Goal: Information Seeking & Learning: Learn about a topic

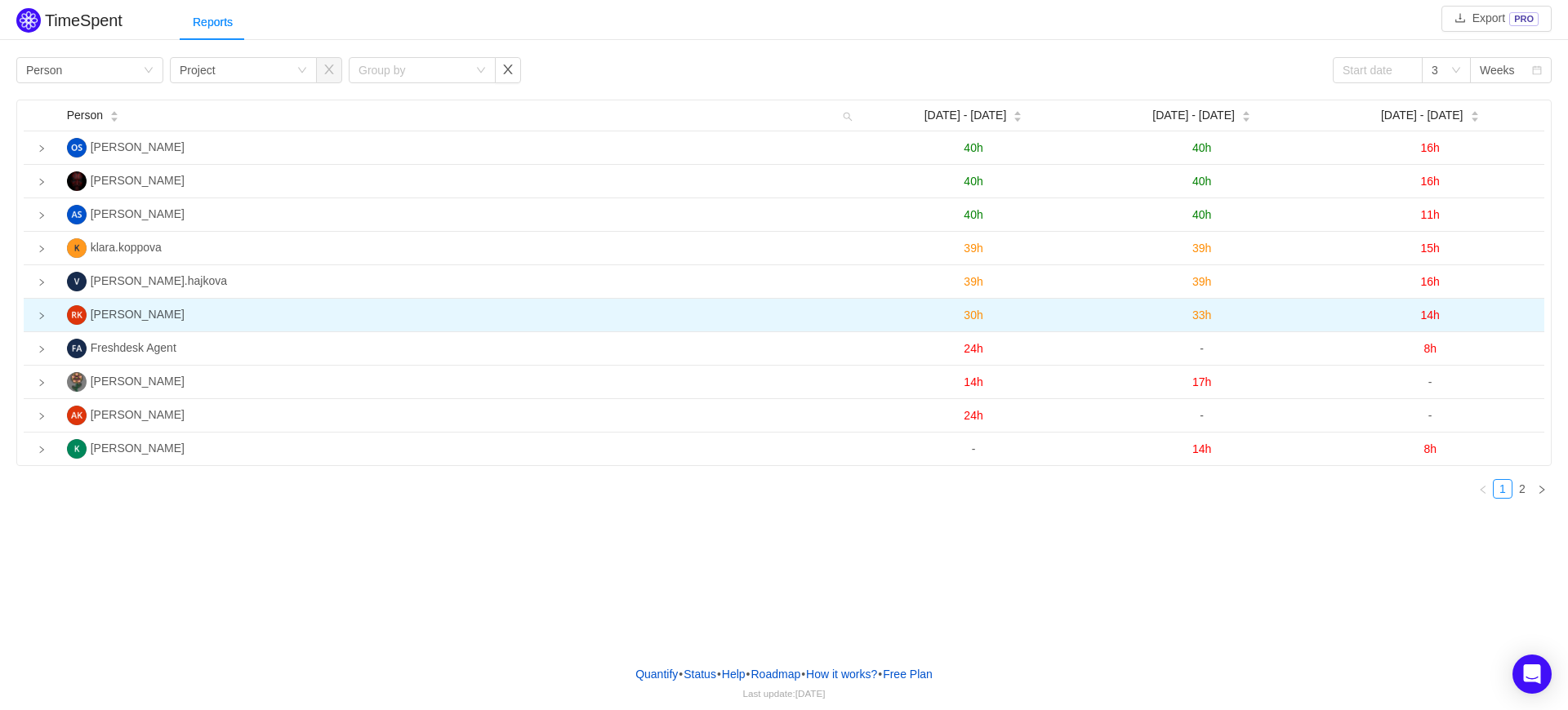
click at [39, 317] on icon "icon: right" at bounding box center [41, 316] width 8 height 8
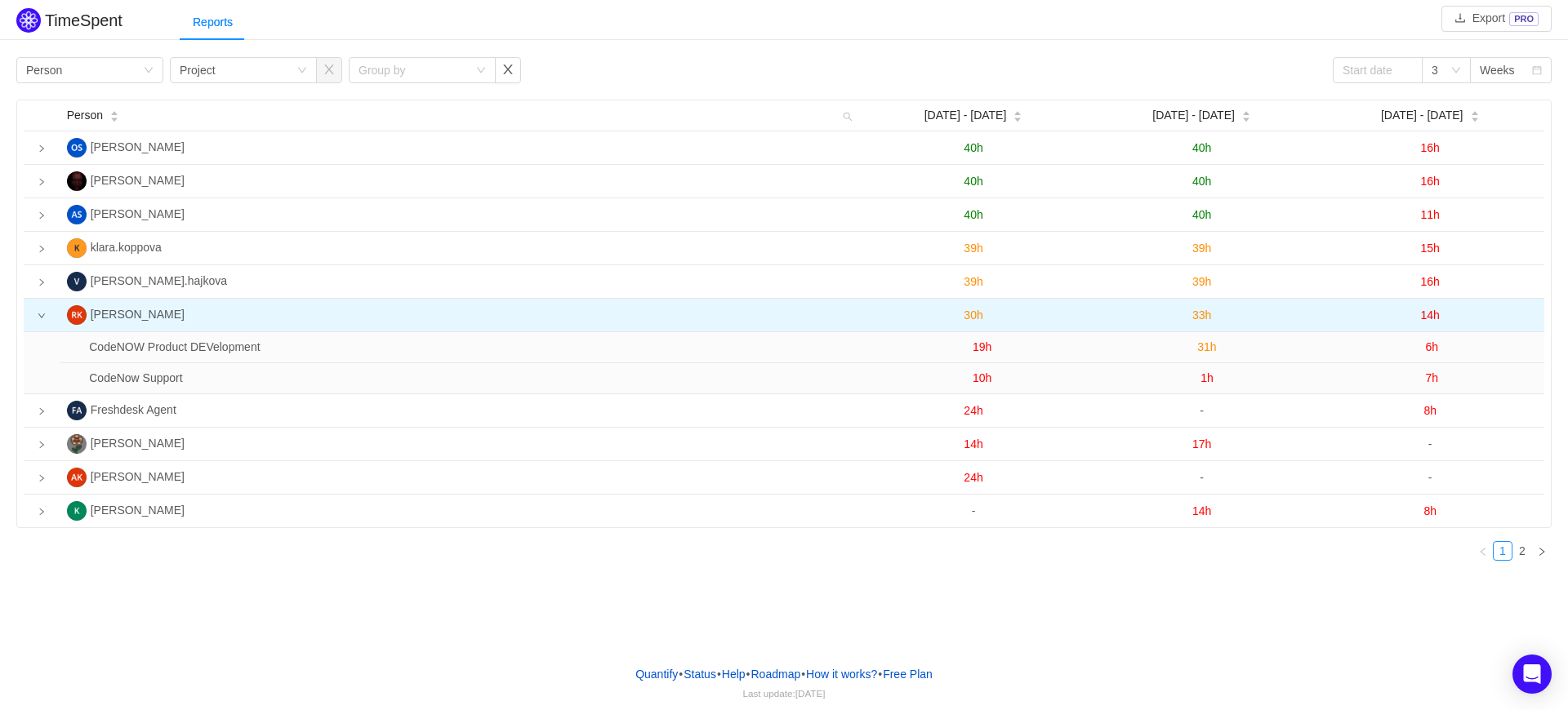
click at [970, 318] on span "30h" at bounding box center [973, 314] width 19 height 13
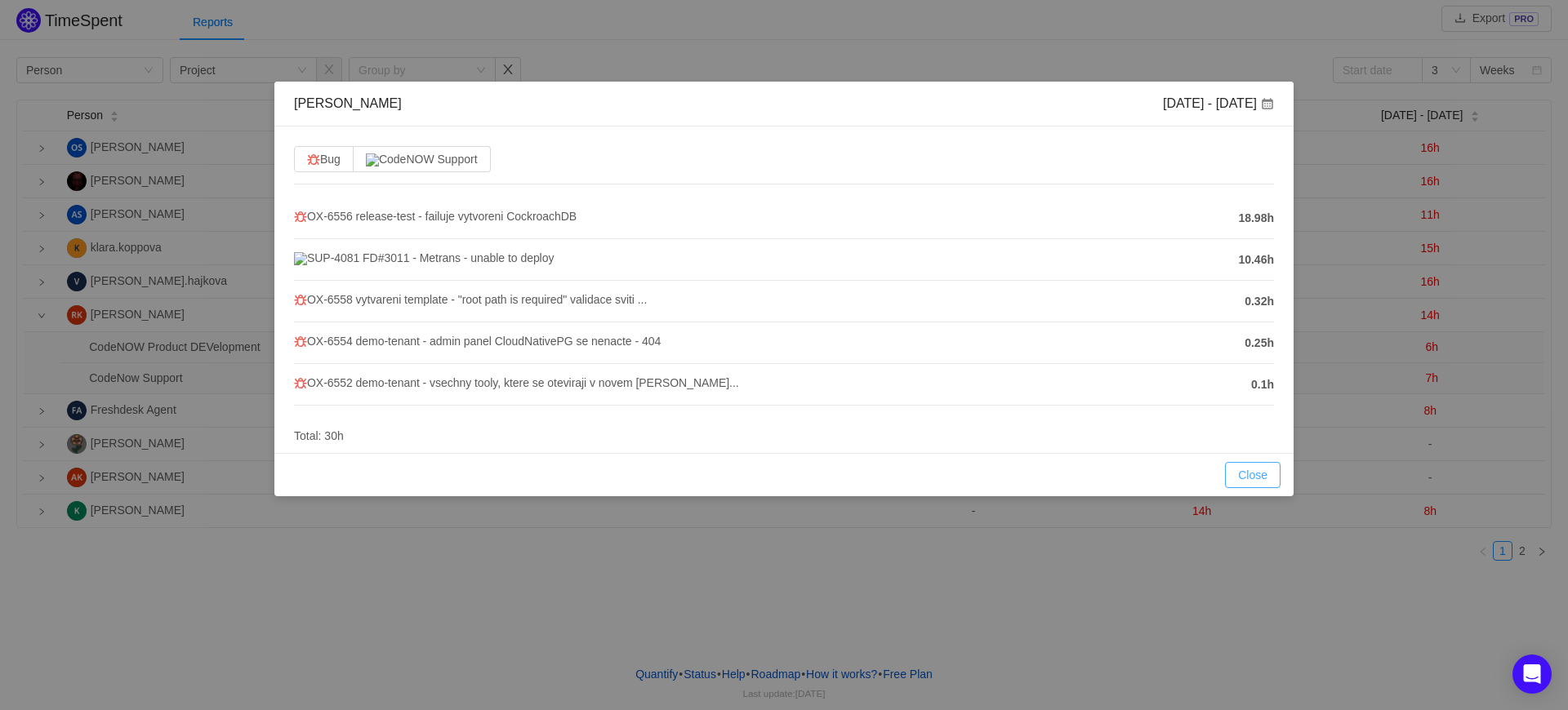
click at [1254, 476] on button "Close" at bounding box center [1253, 475] width 56 height 26
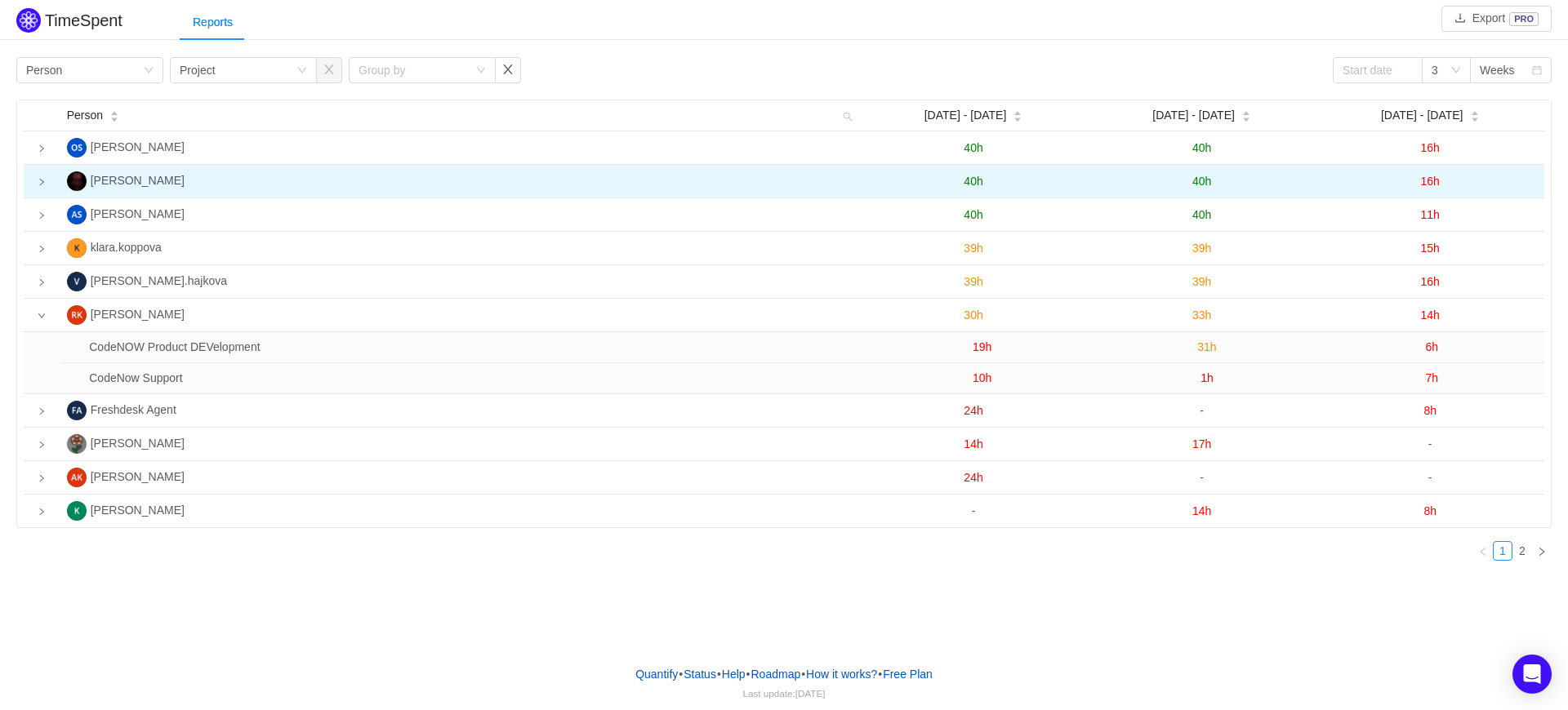
click at [1202, 183] on span "40h" at bounding box center [1201, 181] width 19 height 13
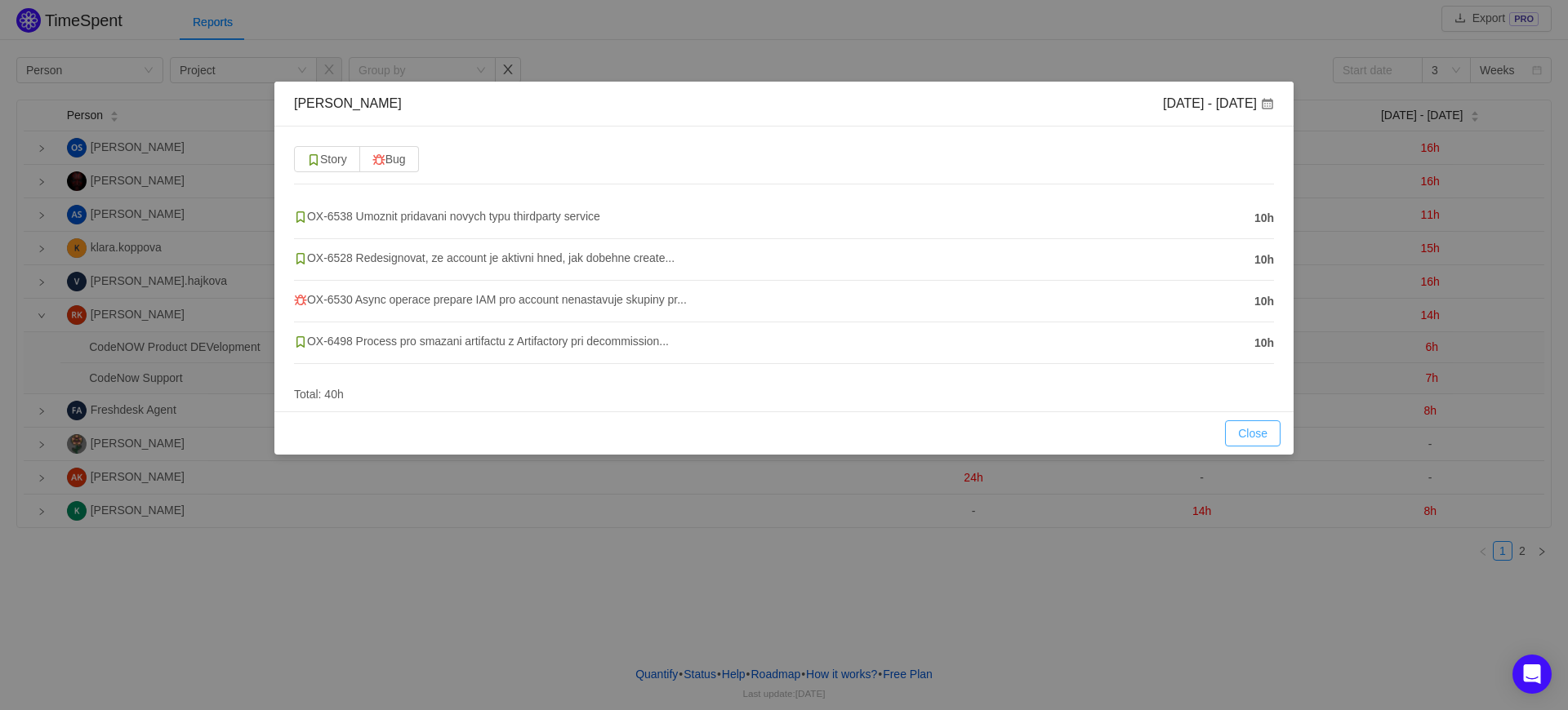
click at [1254, 430] on button "Close" at bounding box center [1253, 434] width 56 height 26
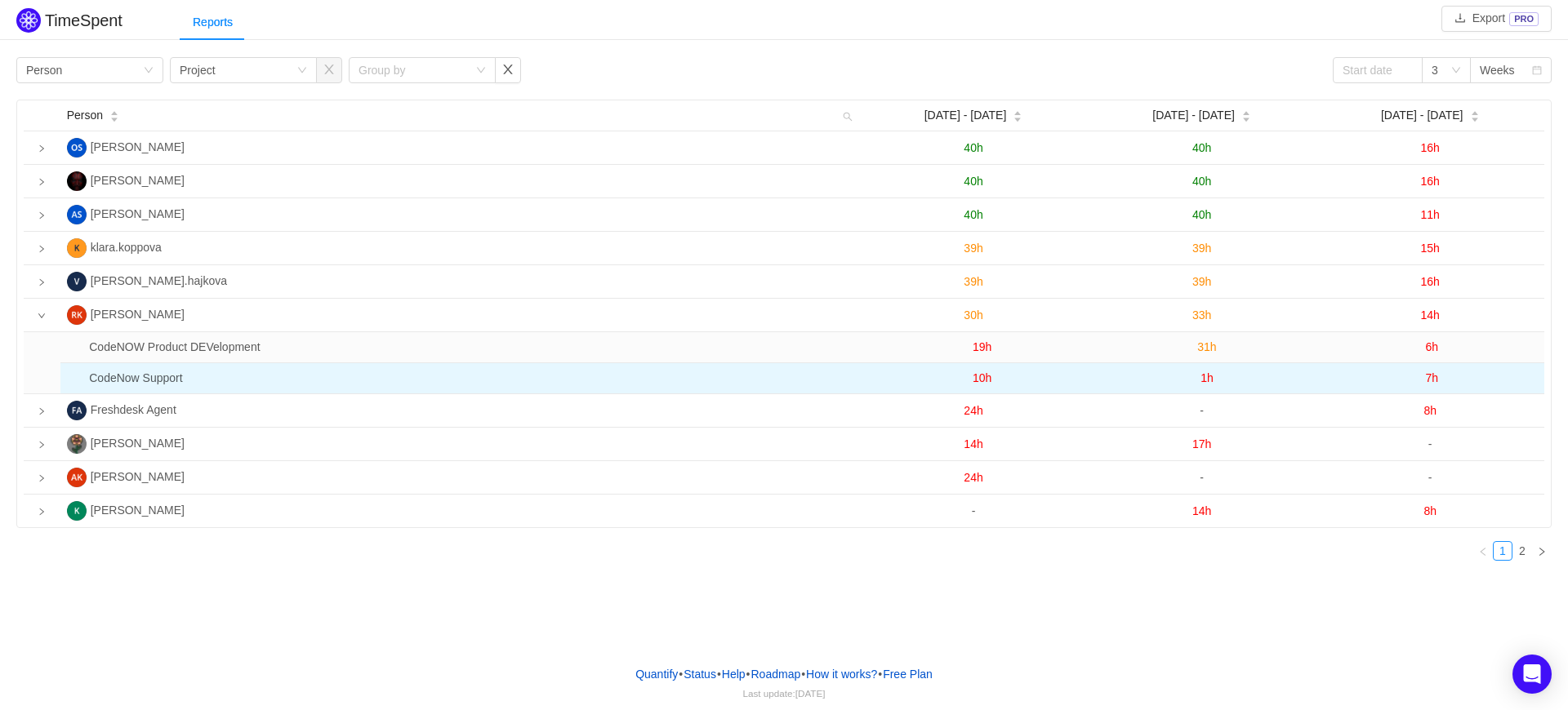
click at [1209, 385] on span "1h" at bounding box center [1206, 378] width 13 height 13
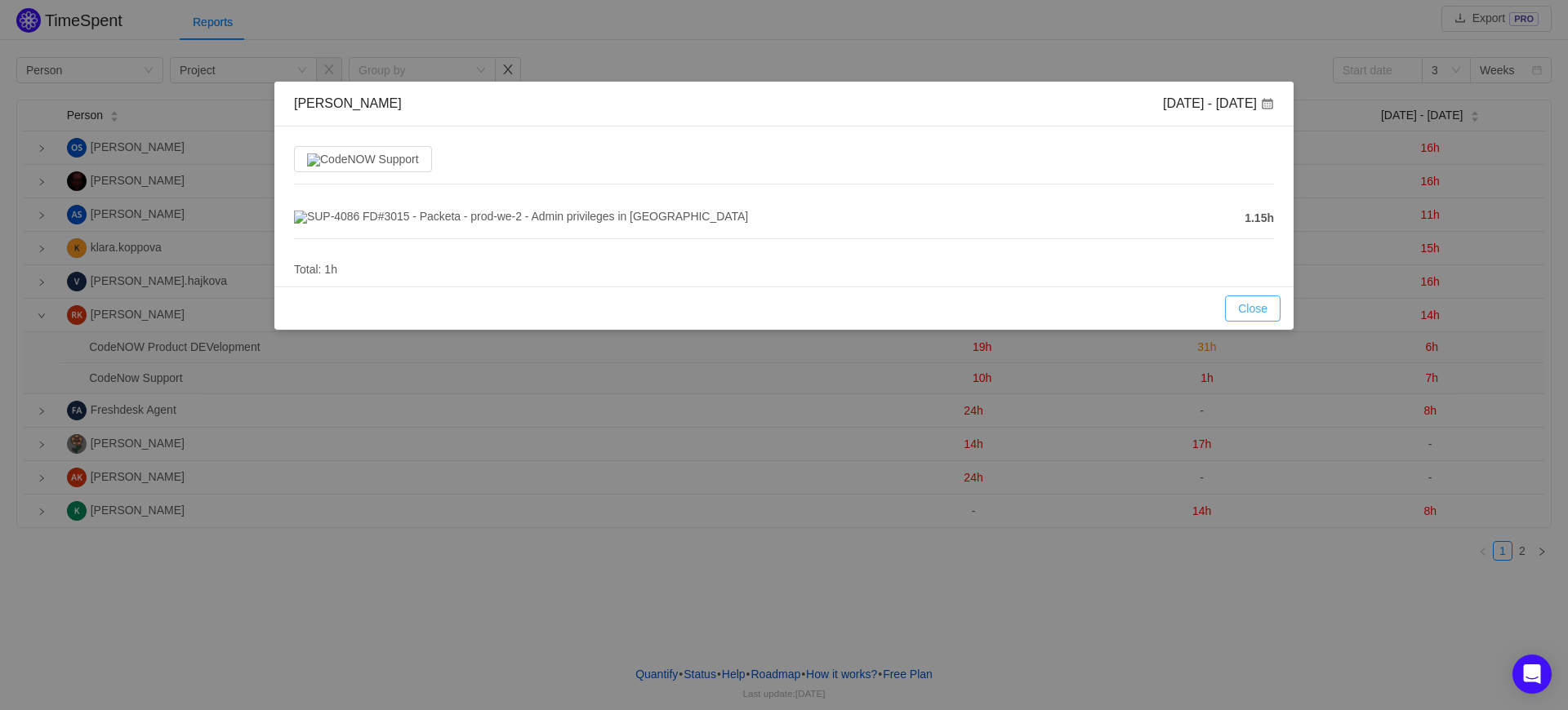
click at [1261, 320] on button "Close" at bounding box center [1253, 309] width 56 height 26
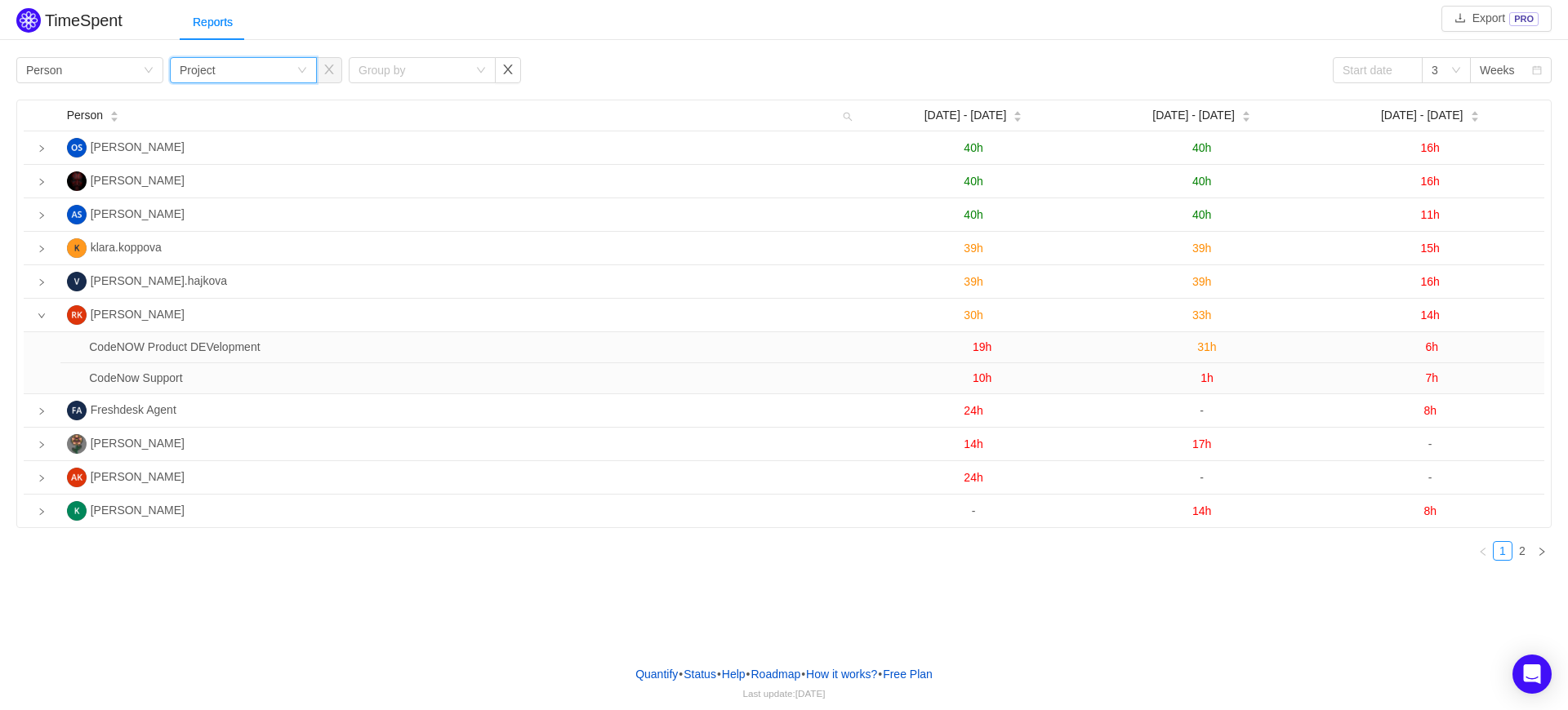
click at [275, 72] on div "Group by Project" at bounding box center [238, 70] width 117 height 25
click at [99, 63] on div "Group by Person" at bounding box center [85, 70] width 117 height 25
click at [484, 49] on div "TimeSpent Export PRO Reports Group by Person Group by Project Group by 3 Weeks …" at bounding box center [784, 289] width 1568 height 570
click at [1491, 68] on div "Weeks" at bounding box center [1497, 70] width 36 height 25
click at [1455, 63] on div "3" at bounding box center [1446, 70] width 49 height 26
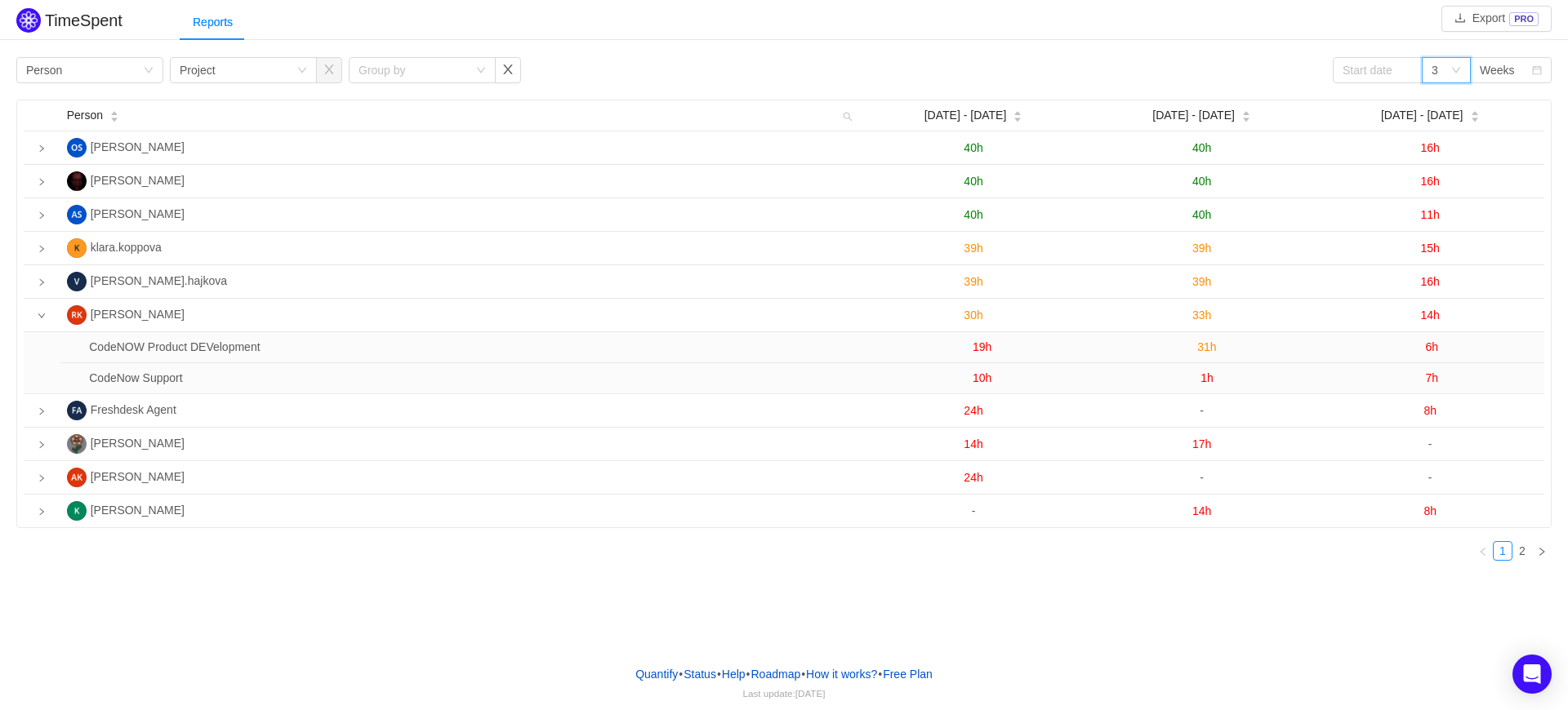
click at [1241, 75] on div "Group by Person Group by Project Group by 3 Weeks" at bounding box center [784, 70] width 1535 height 26
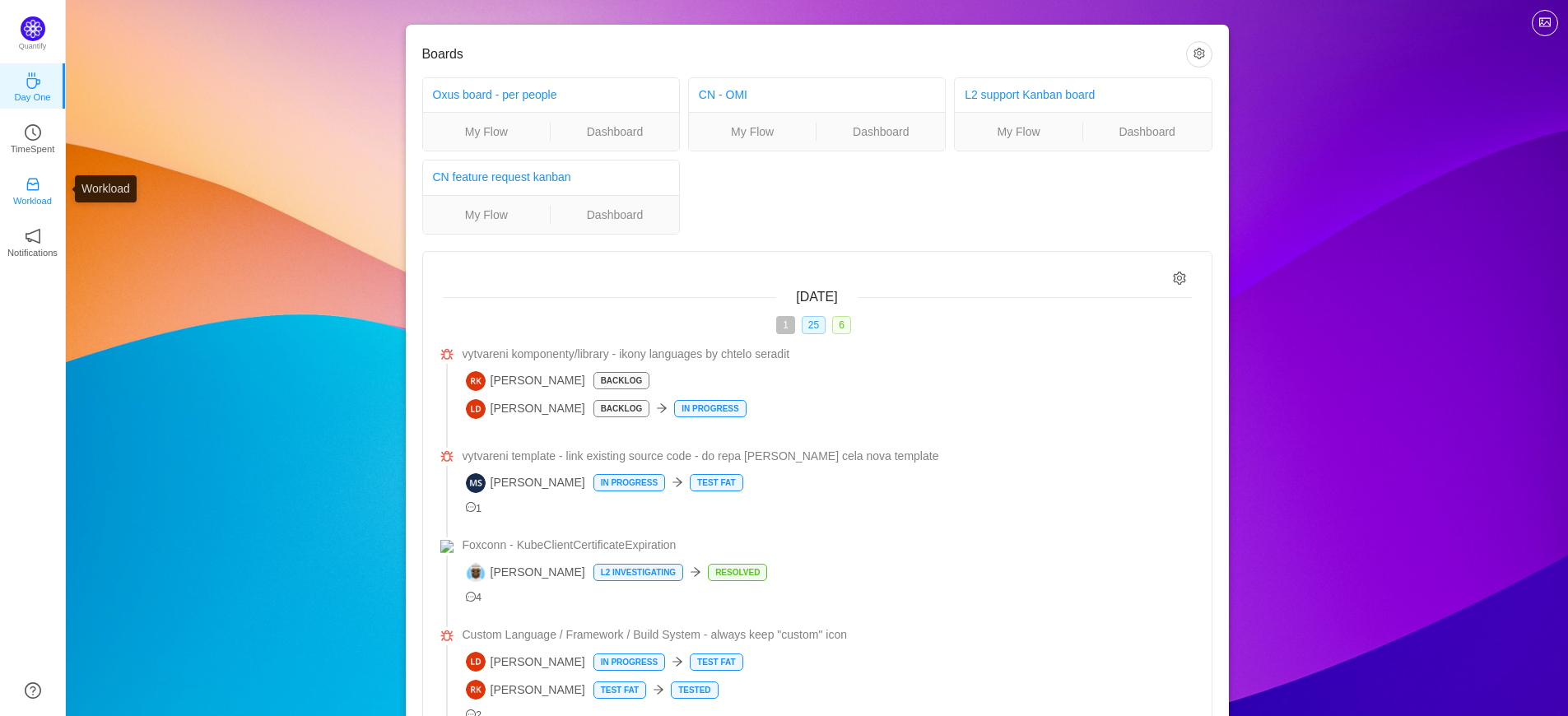
click at [32, 178] on icon "icon: inbox" at bounding box center [32, 184] width 16 height 16
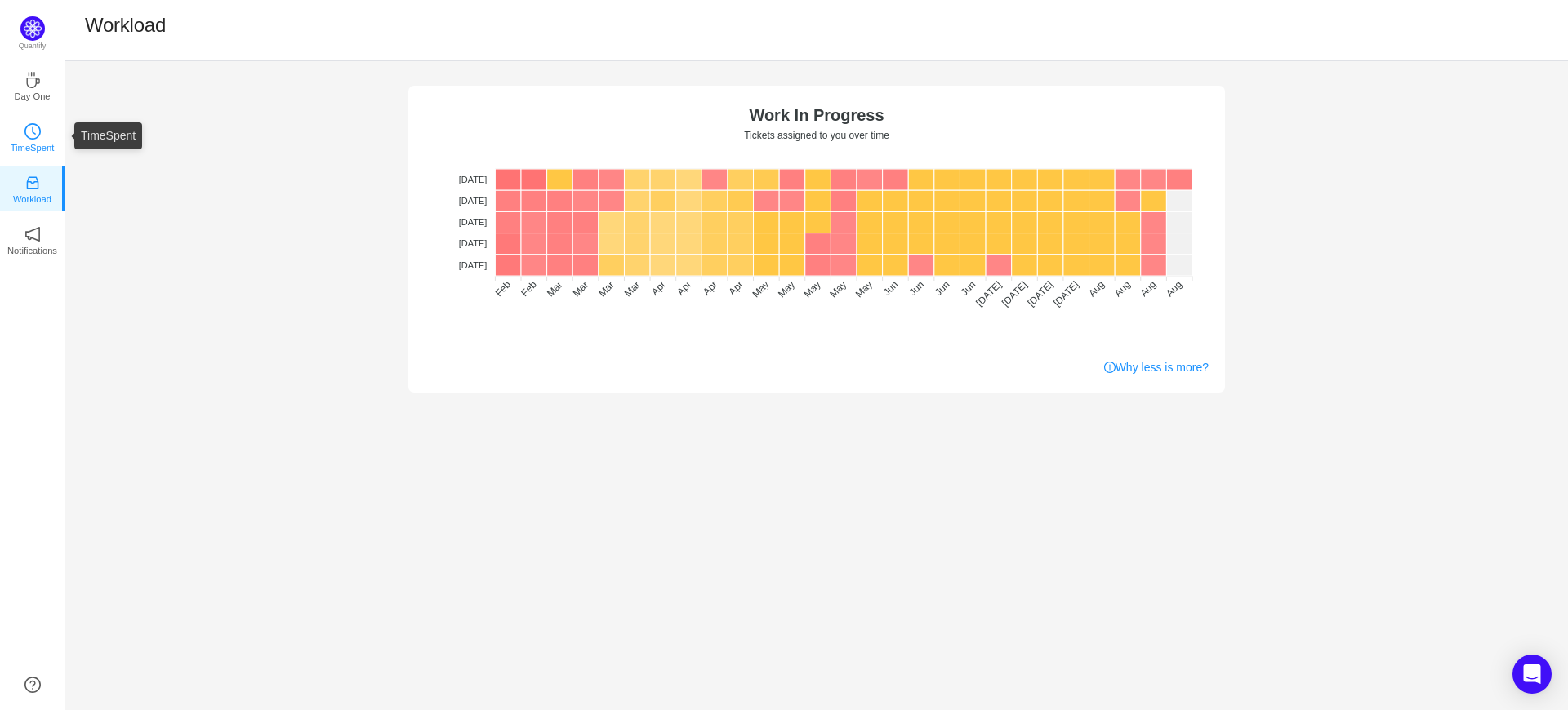
click at [31, 144] on p "TimeSpent" at bounding box center [33, 147] width 44 height 14
